Goal: Check status: Check status

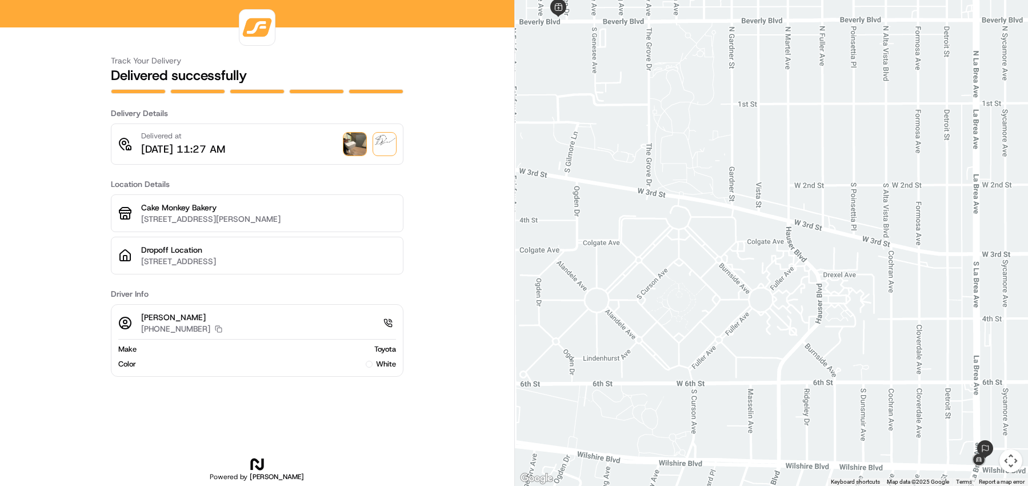
click at [358, 149] on img at bounding box center [354, 144] width 23 height 23
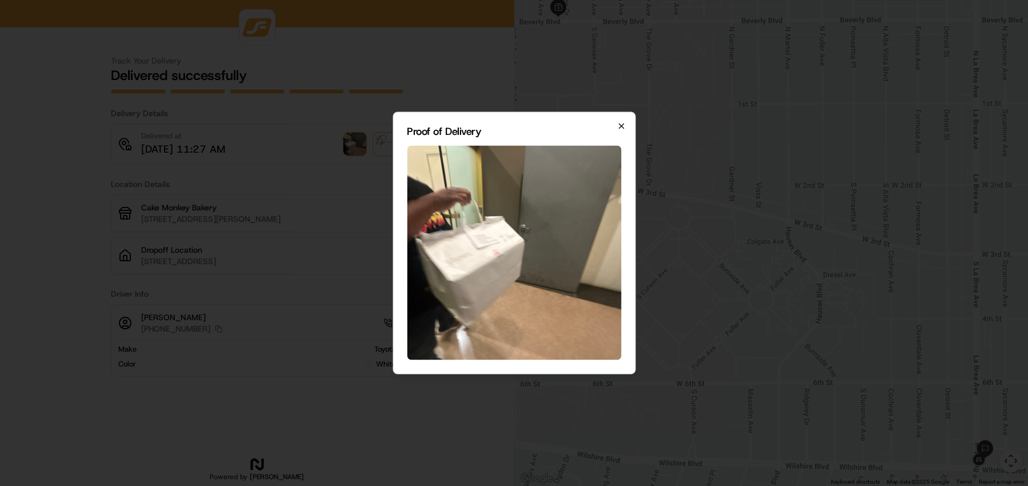
click at [622, 127] on icon "button" at bounding box center [621, 126] width 5 height 5
